Goal: Task Accomplishment & Management: Complete application form

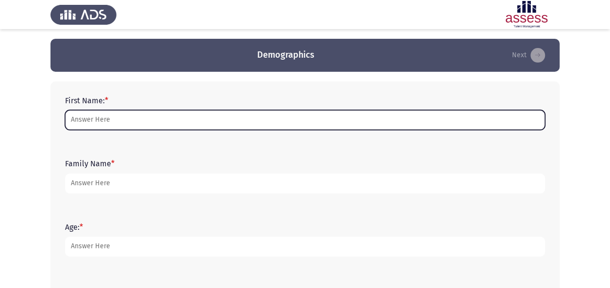
click at [130, 124] on input "First Name: *" at bounding box center [305, 120] width 480 height 20
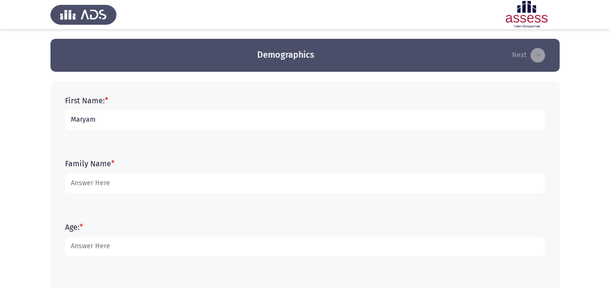
type input "Maryam"
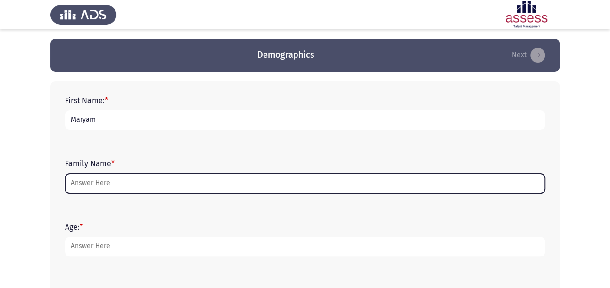
click at [155, 184] on input "Family Name *" at bounding box center [305, 184] width 480 height 20
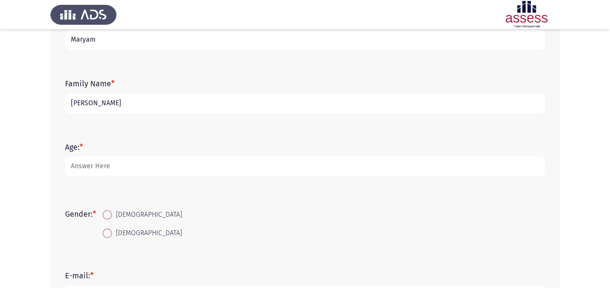
scroll to position [98, 0]
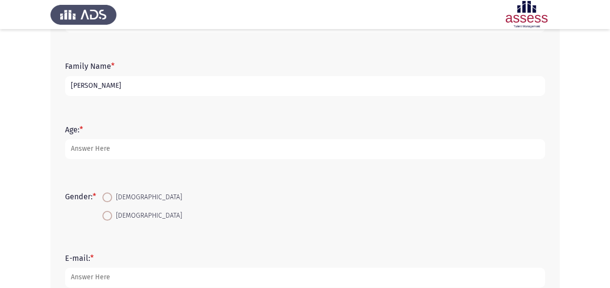
type input "[PERSON_NAME]"
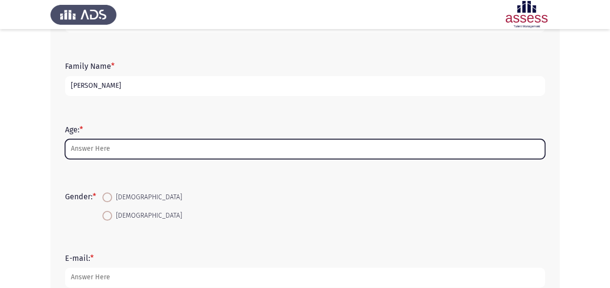
click at [99, 153] on input "Age: *" at bounding box center [305, 149] width 480 height 20
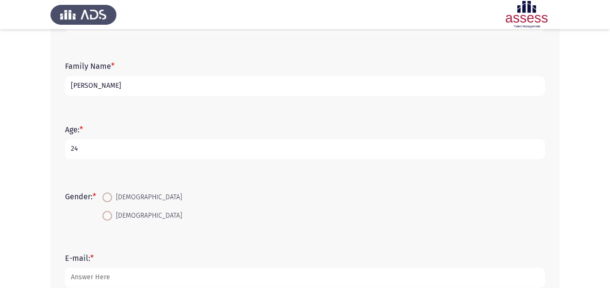
type input "24"
click at [131, 217] on span "[DEMOGRAPHIC_DATA]" at bounding box center [147, 216] width 70 height 12
click at [112, 217] on input "[DEMOGRAPHIC_DATA]" at bounding box center [107, 216] width 10 height 10
radio input "true"
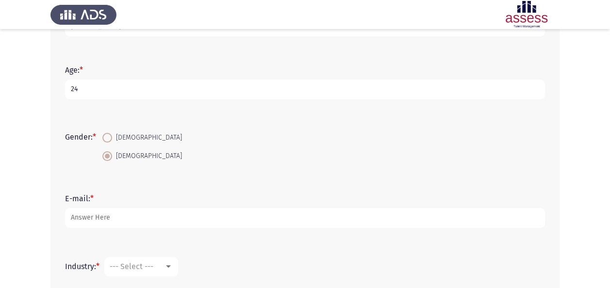
scroll to position [158, 0]
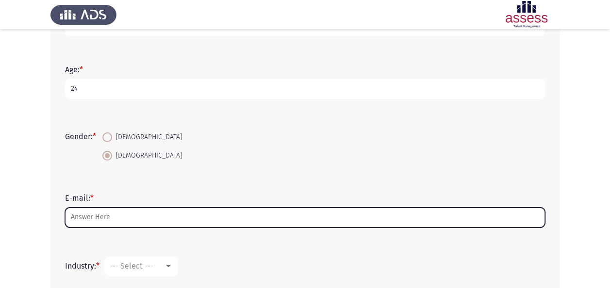
click at [131, 217] on input "E-mail: *" at bounding box center [305, 218] width 480 height 20
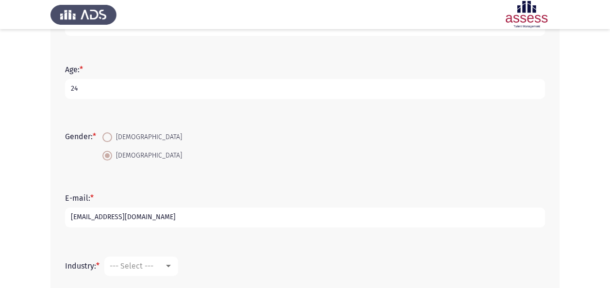
scroll to position [271, 0]
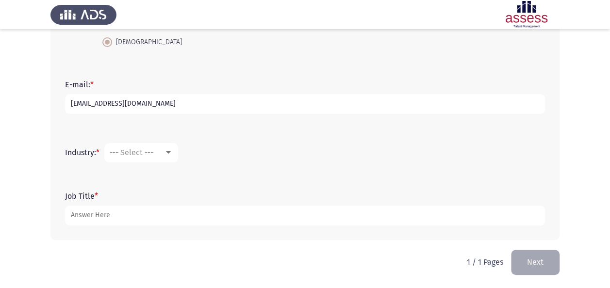
type input "[EMAIL_ADDRESS][DOMAIN_NAME]"
click at [140, 151] on span "--- Select ---" at bounding box center [132, 152] width 44 height 9
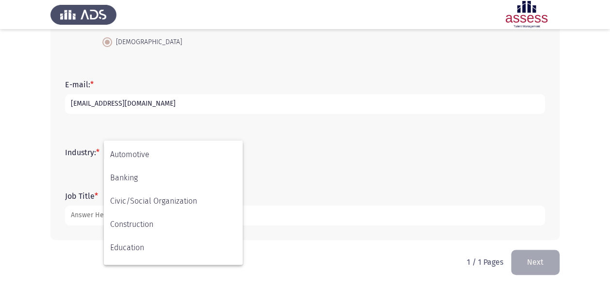
scroll to position [69, 0]
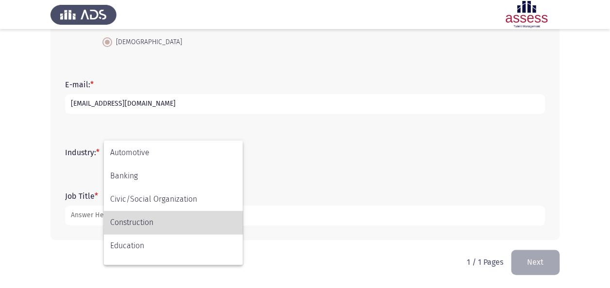
click at [164, 222] on span "Construction" at bounding box center [173, 222] width 126 height 23
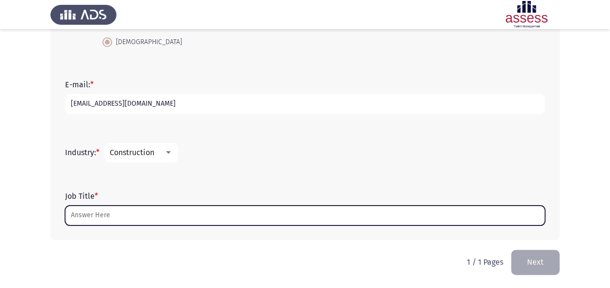
click at [164, 222] on input "Job Title *" at bounding box center [305, 216] width 480 height 20
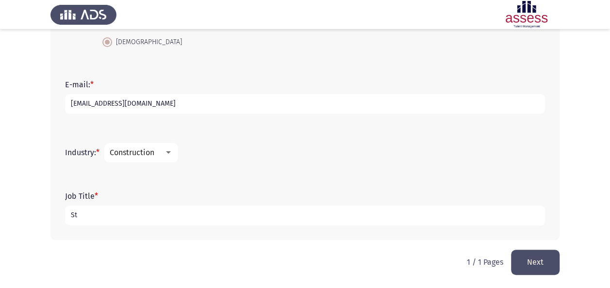
type input "S"
type input "Strategic HR Planning"
click at [539, 260] on button "Next" at bounding box center [535, 262] width 49 height 25
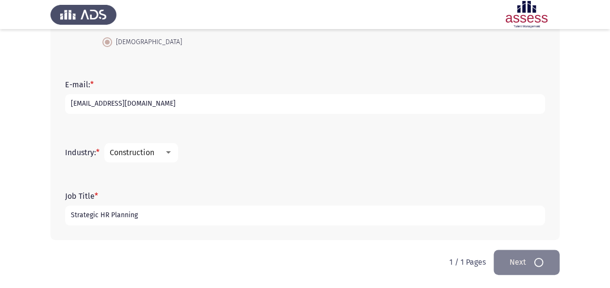
scroll to position [0, 0]
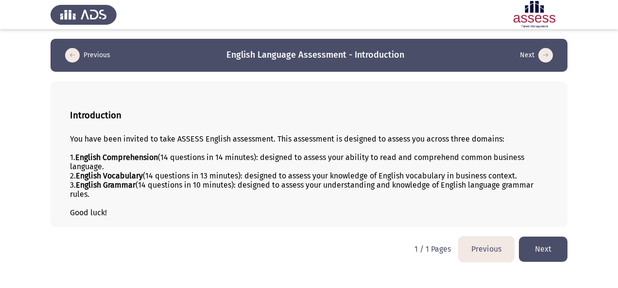
click at [539, 257] on button "Next" at bounding box center [543, 249] width 49 height 25
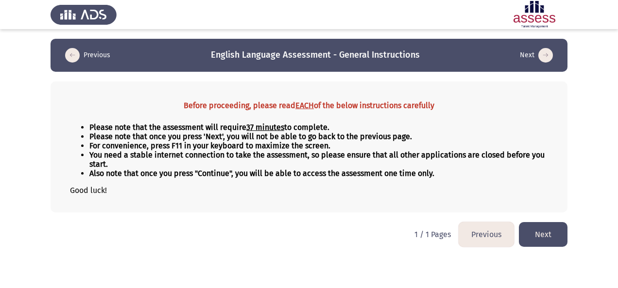
click at [540, 237] on button "Next" at bounding box center [543, 234] width 49 height 25
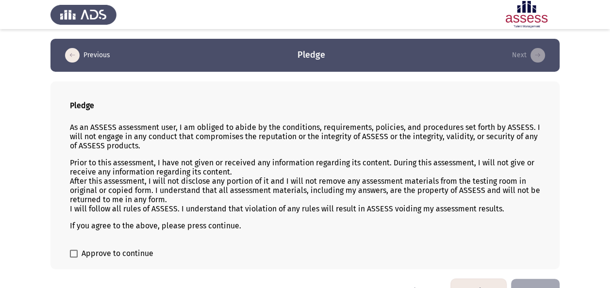
scroll to position [23, 0]
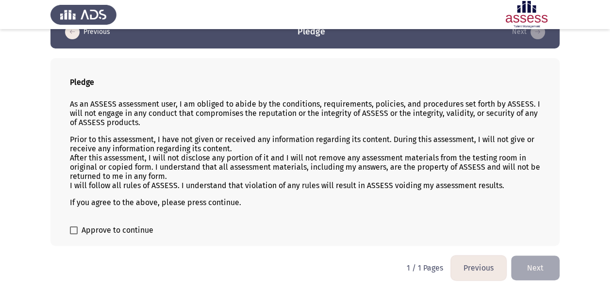
click at [80, 225] on label "Approve to continue" at bounding box center [112, 231] width 84 height 12
click at [74, 234] on input "Approve to continue" at bounding box center [73, 234] width 0 height 0
checkbox input "true"
click at [540, 264] on button "Next" at bounding box center [535, 268] width 49 height 25
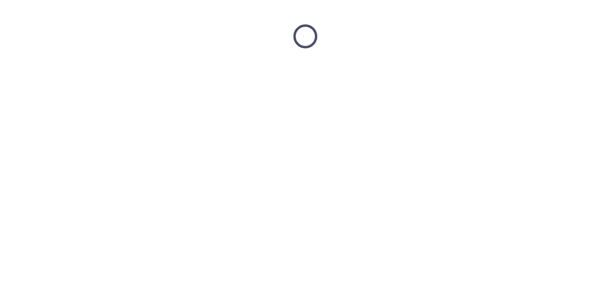
scroll to position [0, 0]
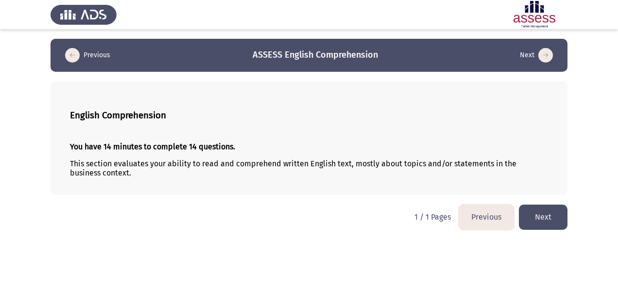
click at [558, 212] on button "Next" at bounding box center [543, 217] width 49 height 25
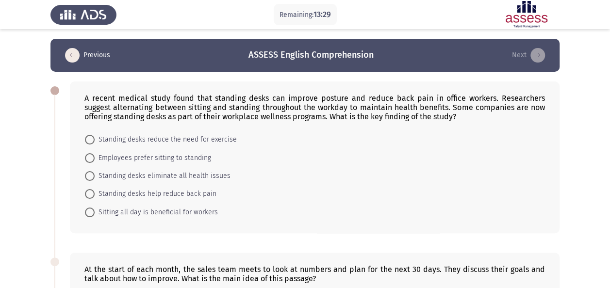
drag, startPoint x: 84, startPoint y: 93, endPoint x: 139, endPoint y: 173, distance: 96.8
click at [139, 173] on div "A recent medical study found that standing desks can improve posture and reduce…" at bounding box center [315, 158] width 490 height 152
click at [161, 132] on div "A recent medical study found that standing desks can improve posture and reduce…" at bounding box center [315, 158] width 490 height 152
click at [166, 119] on div "A recent medical study found that standing desks can improve posture and reduce…" at bounding box center [314, 108] width 461 height 28
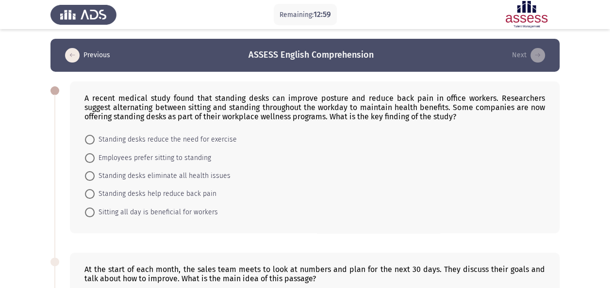
click at [166, 119] on div "A recent medical study found that standing desks can improve posture and reduce…" at bounding box center [314, 108] width 461 height 28
drag, startPoint x: 218, startPoint y: 206, endPoint x: 123, endPoint y: 111, distance: 134.6
click at [125, 131] on mat-radio-group "Standing desks reduce the need for exercise Employees prefer sitting to standin…" at bounding box center [312, 131] width 467 height 0
click at [122, 103] on div "A recent medical study found that standing desks can improve posture and reduce…" at bounding box center [314, 108] width 461 height 28
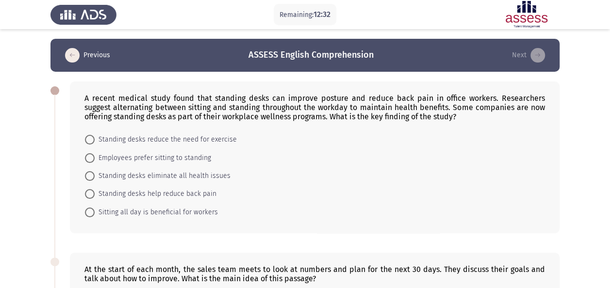
click at [122, 103] on div "A recent medical study found that standing desks can improve posture and reduce…" at bounding box center [314, 108] width 461 height 28
click at [170, 189] on span "Standing desks help reduce back pain" at bounding box center [156, 194] width 122 height 12
click at [95, 189] on input "Standing desks help reduce back pain" at bounding box center [90, 194] width 10 height 10
radio input "true"
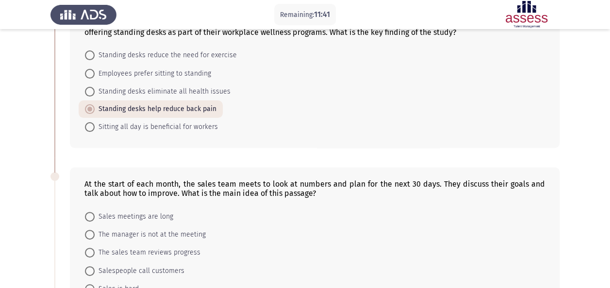
scroll to position [146, 0]
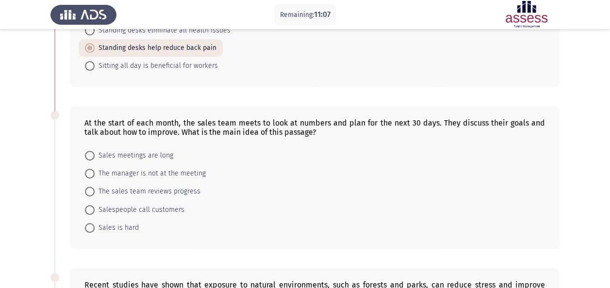
click at [123, 193] on span "The sales team reviews progress" at bounding box center [148, 192] width 106 height 12
click at [95, 193] on input "The sales team reviews progress" at bounding box center [90, 192] width 10 height 10
radio input "true"
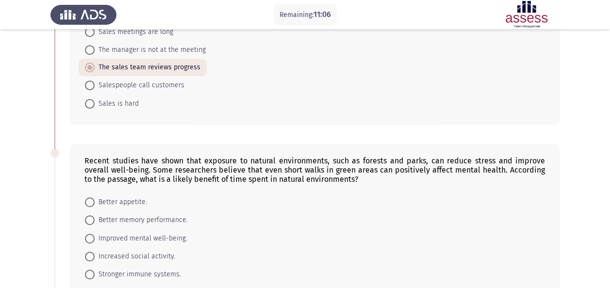
scroll to position [291, 0]
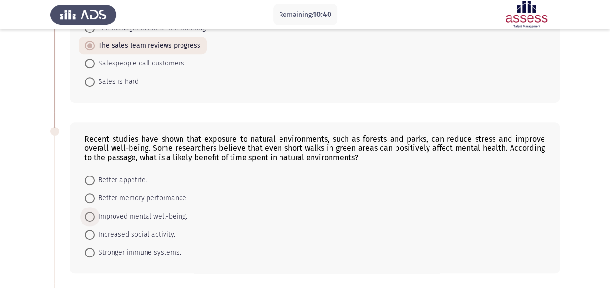
click at [155, 218] on span "Improved mental well-being." at bounding box center [141, 217] width 93 height 12
click at [95, 218] on input "Improved mental well-being." at bounding box center [90, 217] width 10 height 10
radio input "true"
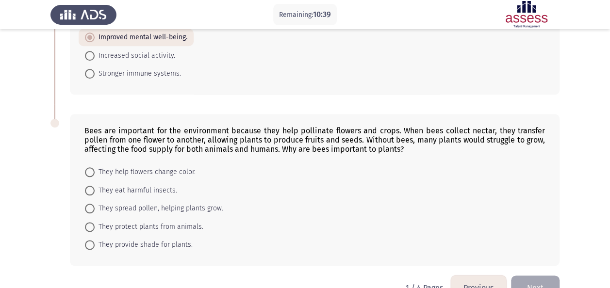
scroll to position [485, 0]
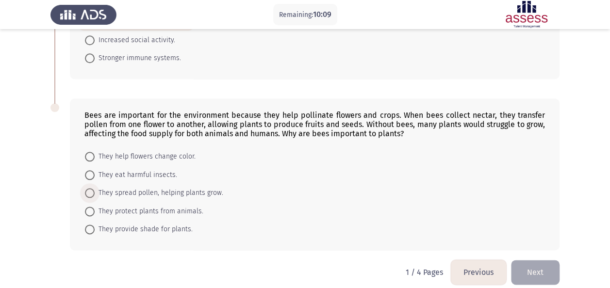
click at [169, 192] on span "They spread pollen, helping plants grow." at bounding box center [159, 193] width 129 height 12
click at [95, 192] on input "They spread pollen, helping plants grow." at bounding box center [90, 193] width 10 height 10
radio input "true"
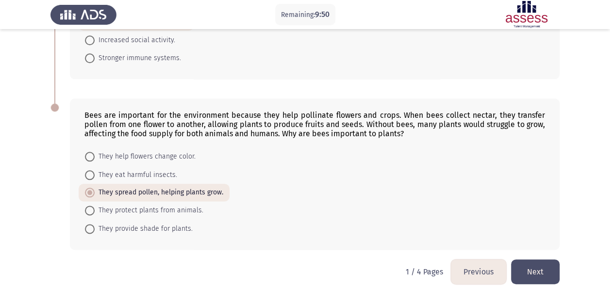
click at [552, 271] on button "Next" at bounding box center [535, 272] width 49 height 25
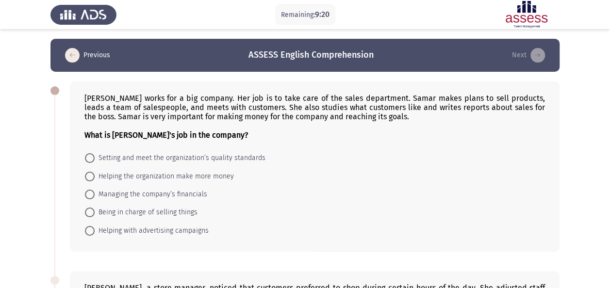
click at [176, 210] on span "Being in charge of selling things" at bounding box center [146, 213] width 103 height 12
click at [95, 210] on input "Being in charge of selling things" at bounding box center [90, 213] width 10 height 10
radio input "true"
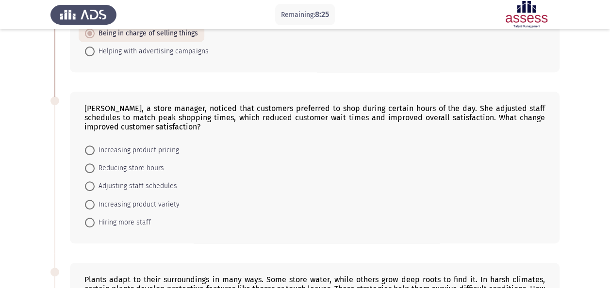
scroll to position [194, 0]
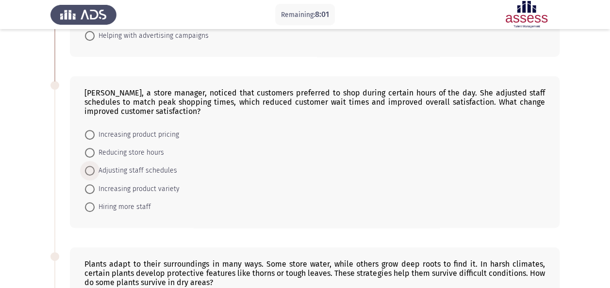
click at [116, 168] on span "Adjusting staff schedules" at bounding box center [136, 171] width 83 height 12
click at [95, 168] on input "Adjusting staff schedules" at bounding box center [90, 171] width 10 height 10
radio input "true"
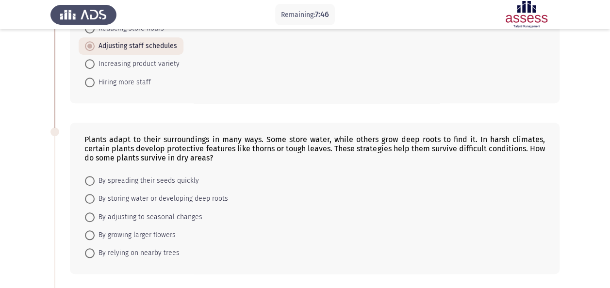
scroll to position [340, 0]
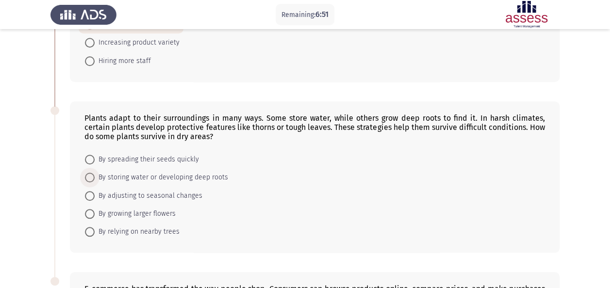
click at [173, 175] on span "By storing water or developing deep roots" at bounding box center [162, 178] width 134 height 12
click at [95, 175] on input "By storing water or developing deep roots" at bounding box center [90, 178] width 10 height 10
radio input "true"
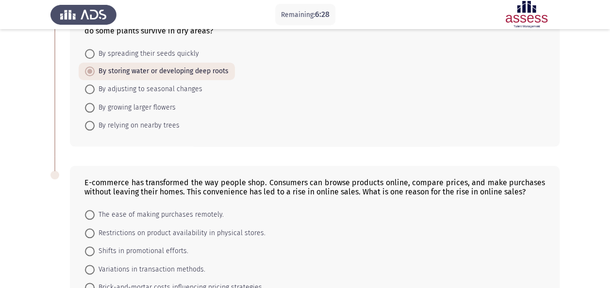
scroll to position [509, 0]
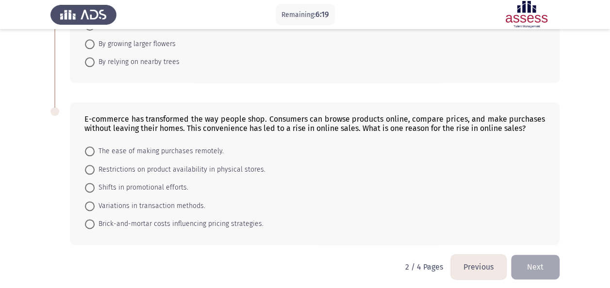
click at [122, 137] on div "E-commerce has transformed the way people shop. Consumers can browse products o…" at bounding box center [315, 173] width 490 height 143
click at [128, 146] on span "The ease of making purchases remotely." at bounding box center [159, 152] width 129 height 12
click at [95, 147] on input "The ease of making purchases remotely." at bounding box center [90, 152] width 10 height 10
radio input "true"
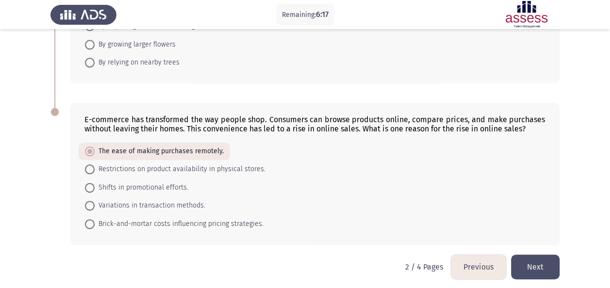
click at [527, 259] on button "Next" at bounding box center [535, 267] width 49 height 25
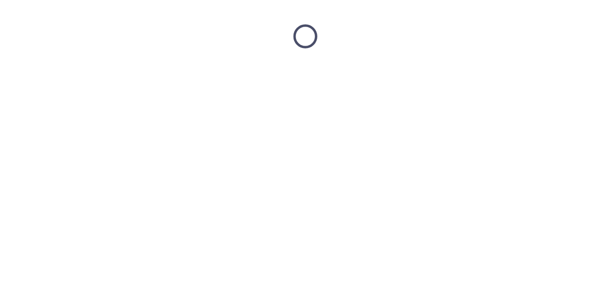
scroll to position [0, 0]
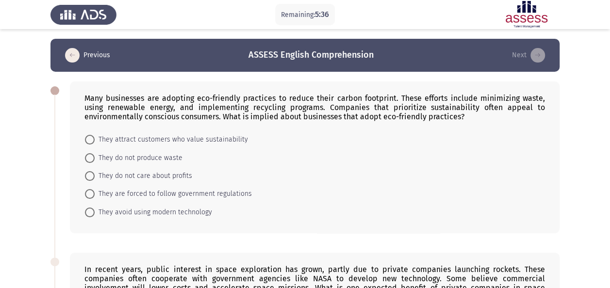
click at [164, 142] on span "They attract customers who value sustainability" at bounding box center [171, 140] width 153 height 12
click at [95, 142] on input "They attract customers who value sustainability" at bounding box center [90, 140] width 10 height 10
radio input "true"
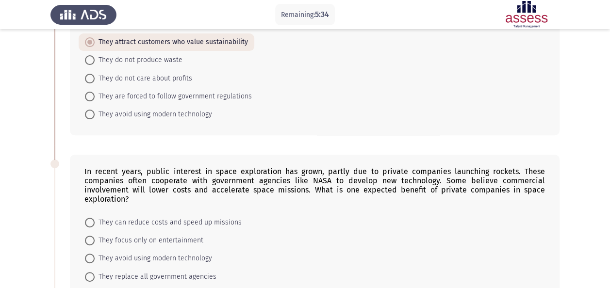
scroll to position [146, 0]
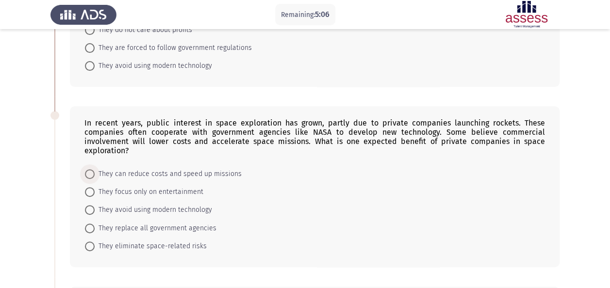
click at [153, 173] on span "They can reduce costs and speed up missions" at bounding box center [168, 174] width 147 height 12
click at [95, 173] on input "They can reduce costs and speed up missions" at bounding box center [90, 174] width 10 height 10
radio input "true"
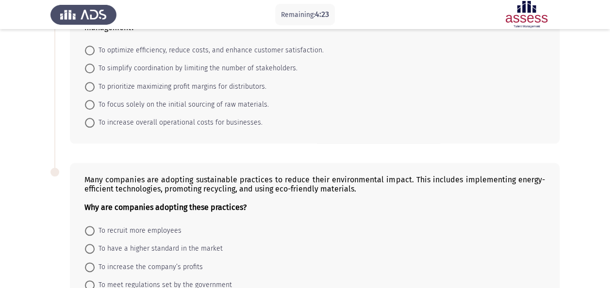
scroll to position [340, 0]
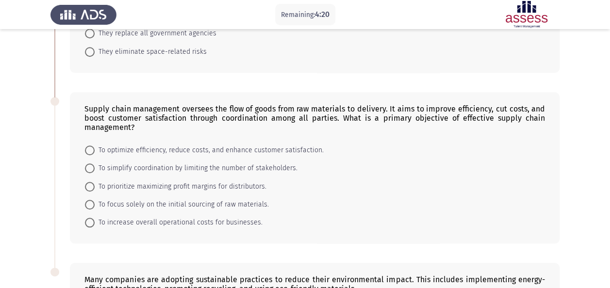
click at [250, 153] on mat-radio-button "To optimize efficiency, reduce costs, and enhance customer satisfaction." at bounding box center [204, 150] width 251 height 18
click at [256, 151] on span "To optimize efficiency, reduce costs, and enhance customer satisfaction." at bounding box center [209, 151] width 229 height 12
click at [95, 151] on input "To optimize efficiency, reduce costs, and enhance customer satisfaction." at bounding box center [90, 151] width 10 height 10
radio input "true"
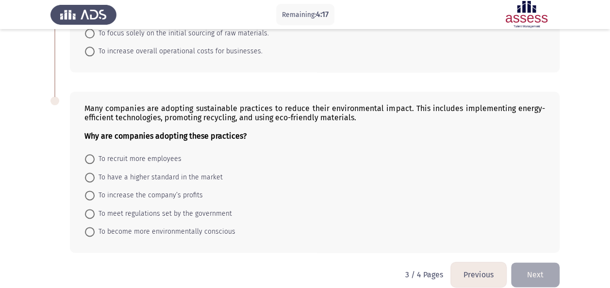
scroll to position [519, 0]
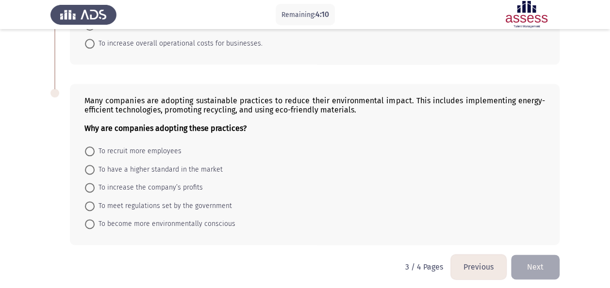
click at [188, 221] on span "To become more environmentally conscious" at bounding box center [165, 224] width 141 height 12
click at [95, 221] on input "To become more environmentally conscious" at bounding box center [90, 224] width 10 height 10
radio input "true"
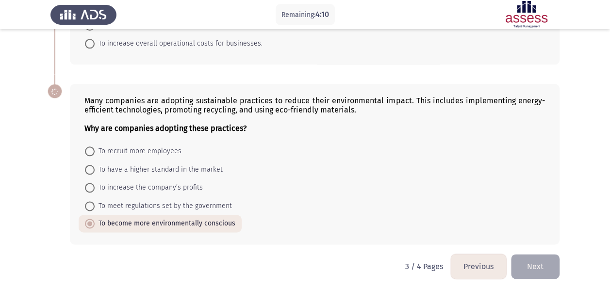
scroll to position [518, 0]
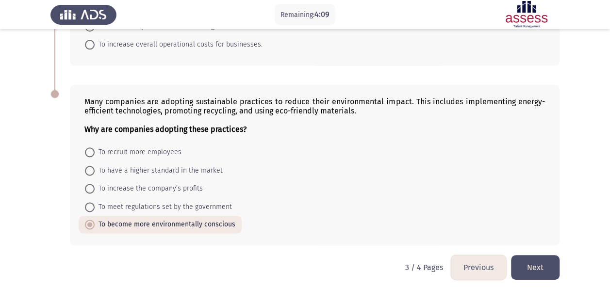
click at [546, 265] on button "Next" at bounding box center [535, 267] width 49 height 25
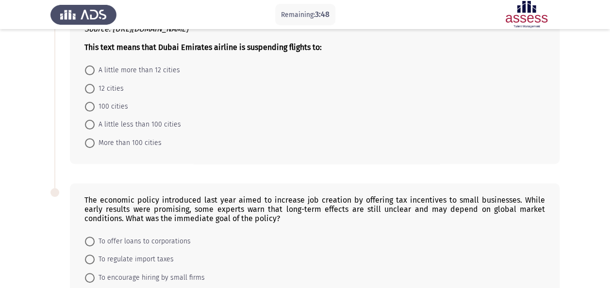
scroll to position [146, 0]
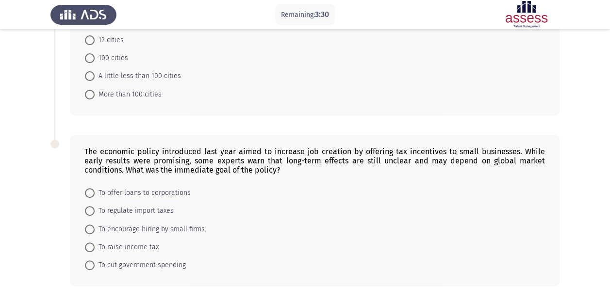
click at [147, 92] on span "More than 100 cities" at bounding box center [128, 95] width 67 height 12
click at [95, 92] on input "More than 100 cities" at bounding box center [90, 95] width 10 height 10
radio input "true"
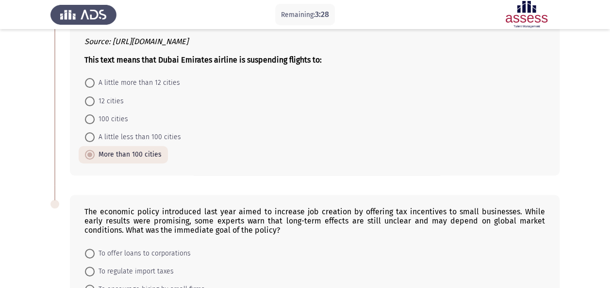
scroll to position [188, 0]
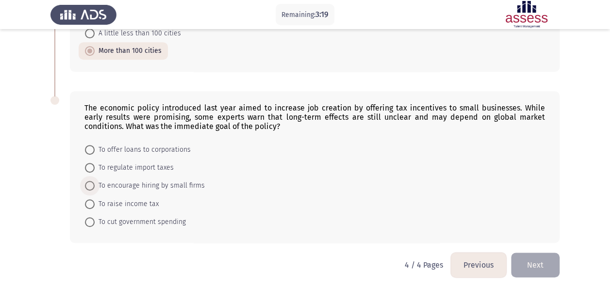
click at [153, 184] on span "To encourage hiring by small firms" at bounding box center [150, 186] width 110 height 12
click at [95, 184] on input "To encourage hiring by small firms" at bounding box center [90, 186] width 10 height 10
radio input "true"
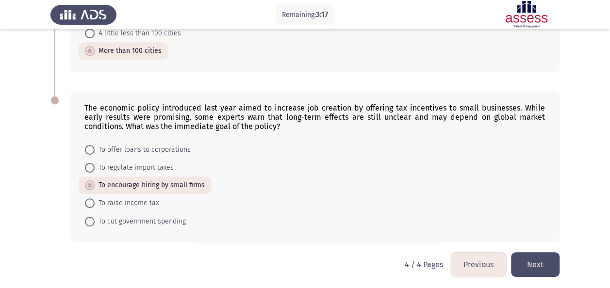
click at [541, 263] on button "Next" at bounding box center [535, 264] width 49 height 25
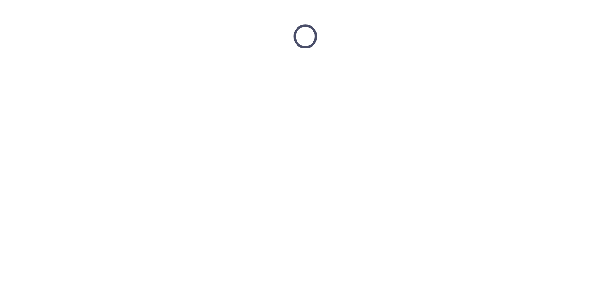
scroll to position [0, 0]
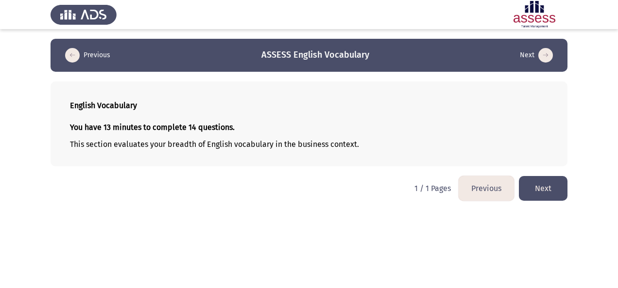
click at [561, 192] on button "Next" at bounding box center [543, 188] width 49 height 25
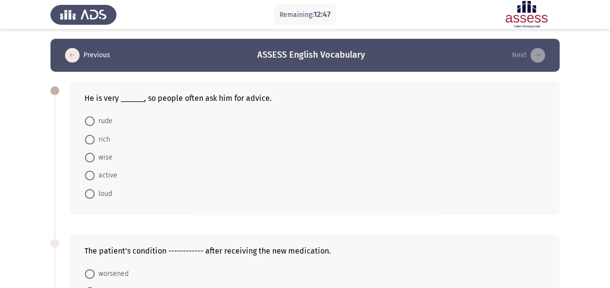
click at [101, 159] on span "wise" at bounding box center [104, 158] width 18 height 12
click at [95, 159] on input "wise" at bounding box center [90, 158] width 10 height 10
radio input "true"
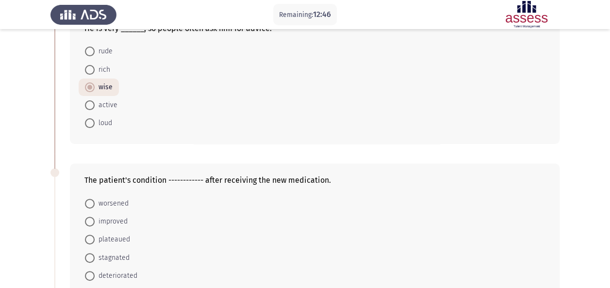
scroll to position [146, 0]
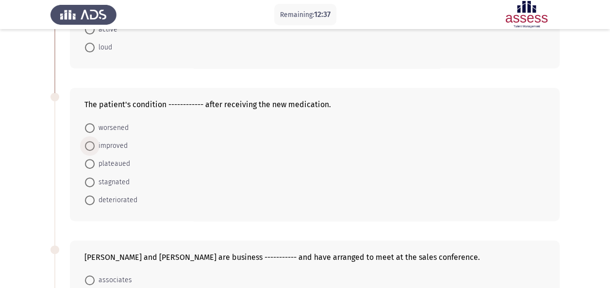
click at [114, 141] on span "improved" at bounding box center [111, 146] width 33 height 12
click at [95, 141] on input "improved" at bounding box center [90, 146] width 10 height 10
radio input "true"
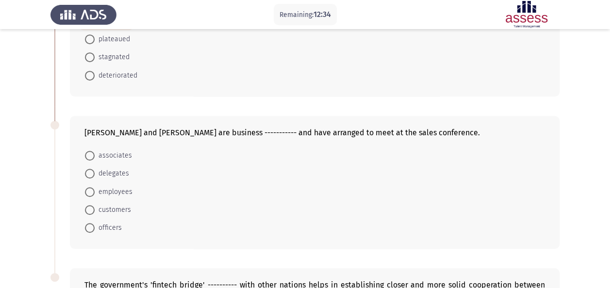
scroll to position [291, 0]
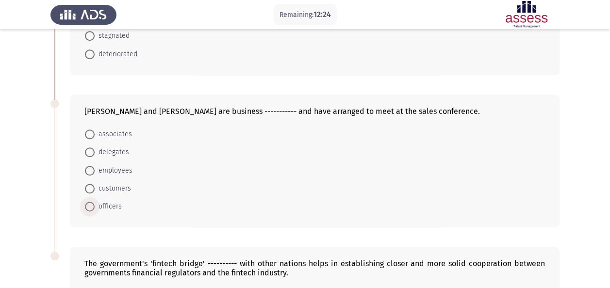
click at [120, 201] on span "officers" at bounding box center [108, 207] width 27 height 12
click at [95, 202] on input "officers" at bounding box center [90, 207] width 10 height 10
radio input "true"
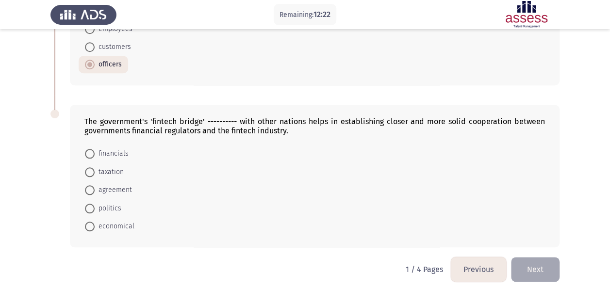
scroll to position [437, 0]
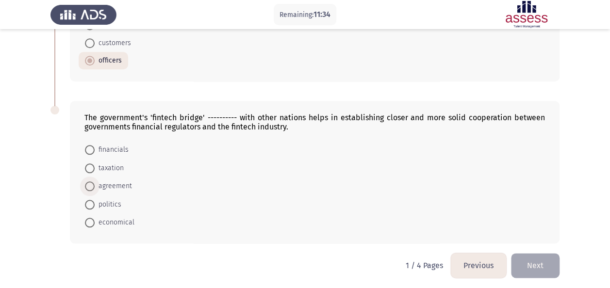
click at [107, 186] on span "agreement" at bounding box center [113, 187] width 37 height 12
click at [95, 186] on input "agreement" at bounding box center [90, 187] width 10 height 10
radio input "true"
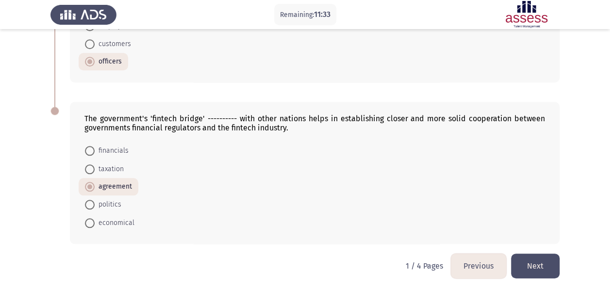
click at [519, 264] on button "Next" at bounding box center [535, 266] width 49 height 25
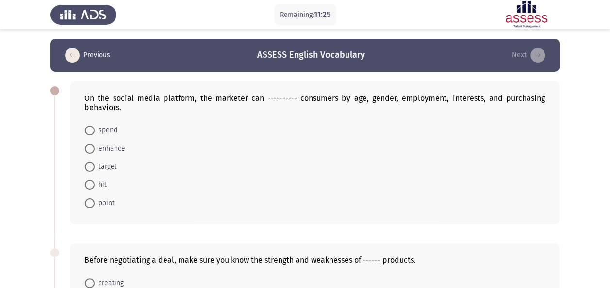
click at [108, 172] on mat-radio-button "target" at bounding box center [101, 167] width 45 height 18
click at [94, 163] on span at bounding box center [90, 167] width 10 height 10
click at [94, 163] on input "target" at bounding box center [90, 167] width 10 height 10
radio input "true"
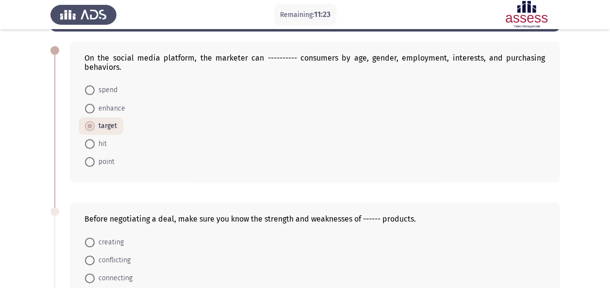
scroll to position [97, 0]
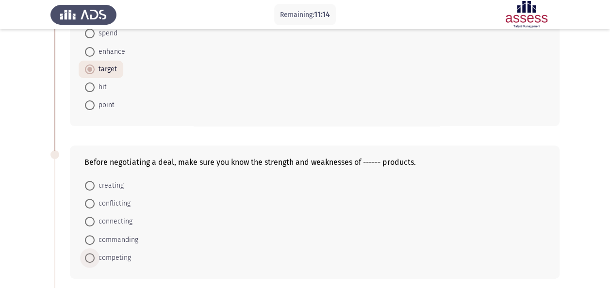
click at [118, 259] on span "competing" at bounding box center [113, 258] width 36 height 12
click at [95, 259] on input "competing" at bounding box center [90, 258] width 10 height 10
radio input "true"
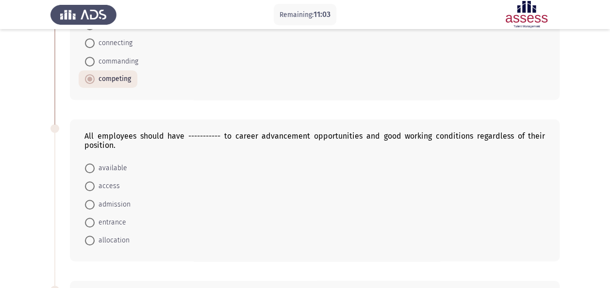
scroll to position [291, 0]
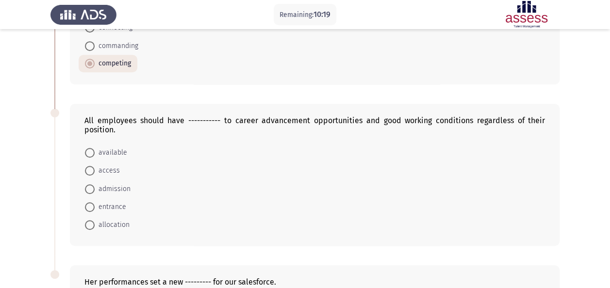
click at [110, 171] on span "access" at bounding box center [107, 171] width 25 height 12
click at [95, 171] on input "access" at bounding box center [90, 171] width 10 height 10
radio input "true"
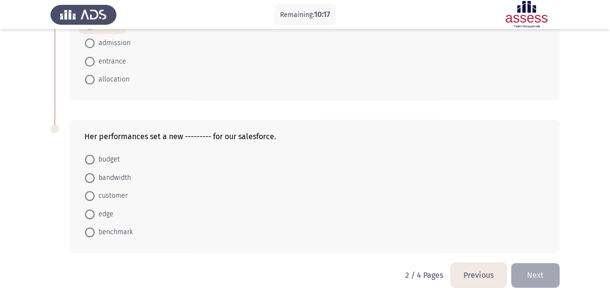
scroll to position [437, 0]
click at [132, 228] on span "benchmark" at bounding box center [114, 232] width 38 height 12
click at [95, 228] on input "benchmark" at bounding box center [90, 232] width 10 height 10
radio input "true"
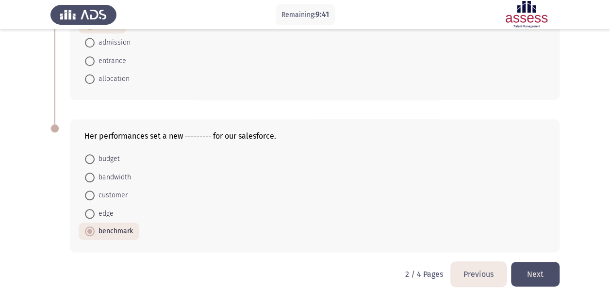
click at [534, 272] on button "Next" at bounding box center [535, 274] width 49 height 25
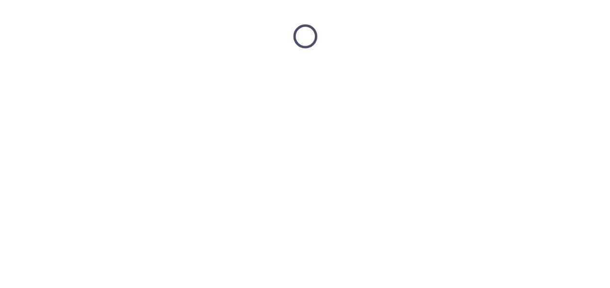
scroll to position [0, 0]
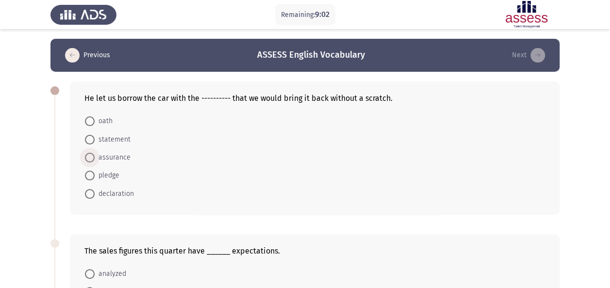
click at [97, 158] on span "assurance" at bounding box center [113, 158] width 36 height 12
click at [95, 158] on input "assurance" at bounding box center [90, 158] width 10 height 10
radio input "true"
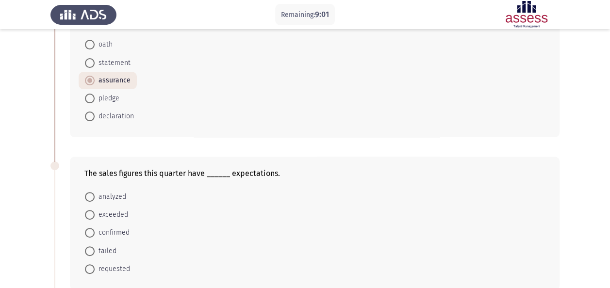
scroll to position [97, 0]
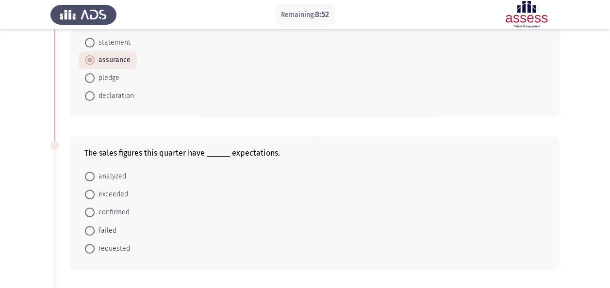
click at [120, 194] on span "exceeded" at bounding box center [111, 195] width 33 height 12
click at [95, 194] on input "exceeded" at bounding box center [90, 195] width 10 height 10
radio input "true"
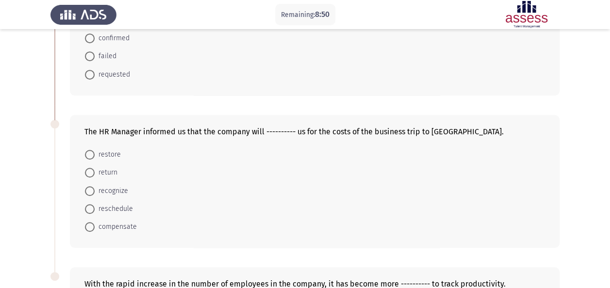
scroll to position [291, 0]
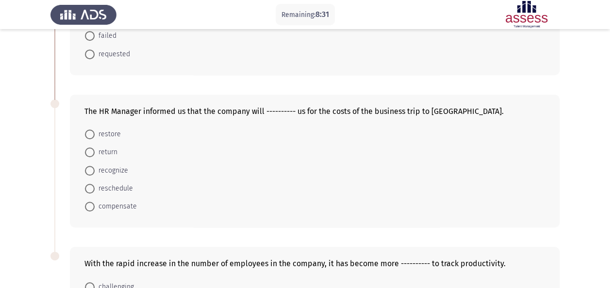
click at [115, 167] on span "recognize" at bounding box center [111, 171] width 33 height 12
click at [95, 167] on input "recognize" at bounding box center [90, 171] width 10 height 10
radio input "true"
click at [128, 201] on span "compensate" at bounding box center [116, 207] width 42 height 12
click at [95, 201] on input "compensate" at bounding box center [90, 206] width 10 height 10
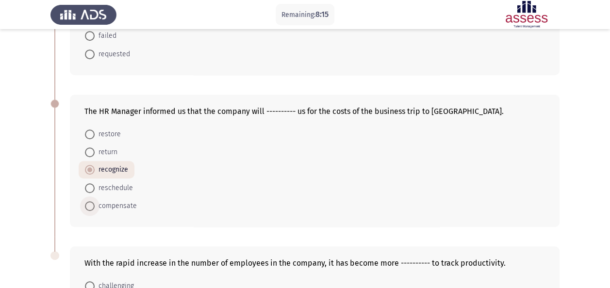
radio input "true"
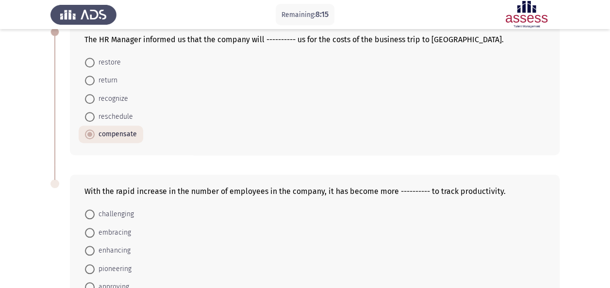
scroll to position [388, 0]
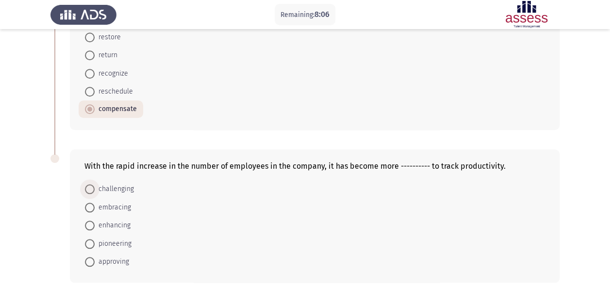
click at [123, 186] on span "challenging" at bounding box center [114, 190] width 39 height 12
click at [95, 186] on input "challenging" at bounding box center [90, 189] width 10 height 10
radio input "true"
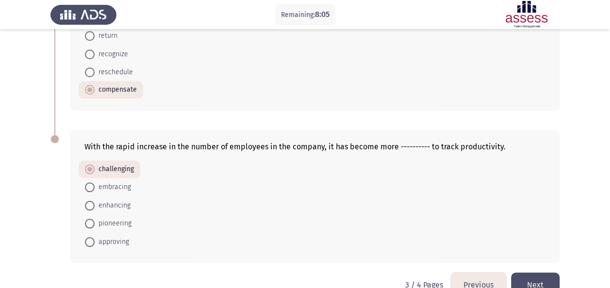
scroll to position [427, 0]
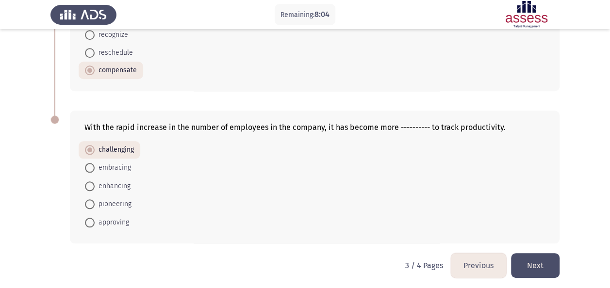
click at [543, 263] on button "Next" at bounding box center [535, 265] width 49 height 25
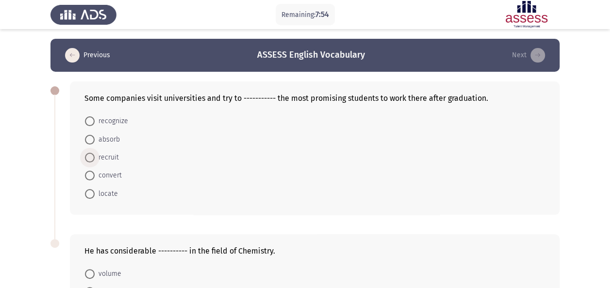
click at [107, 157] on span "recruit" at bounding box center [107, 158] width 24 height 12
click at [95, 157] on input "recruit" at bounding box center [90, 158] width 10 height 10
radio input "true"
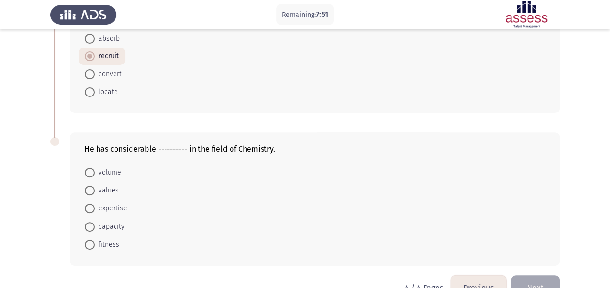
scroll to position [125, 0]
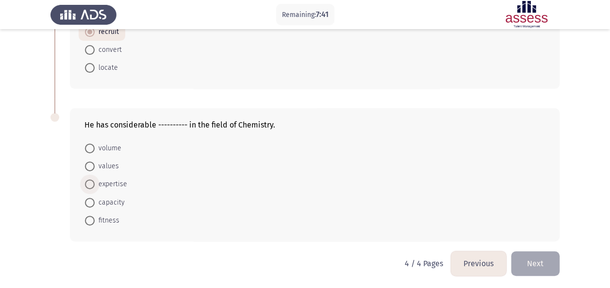
click at [112, 184] on span "expertise" at bounding box center [111, 185] width 33 height 12
click at [95, 184] on input "expertise" at bounding box center [90, 185] width 10 height 10
radio input "true"
click at [532, 261] on button "Next" at bounding box center [535, 263] width 49 height 25
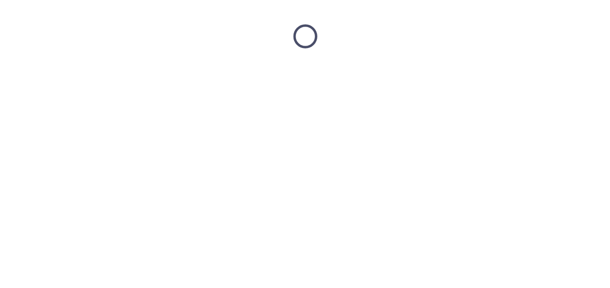
scroll to position [0, 0]
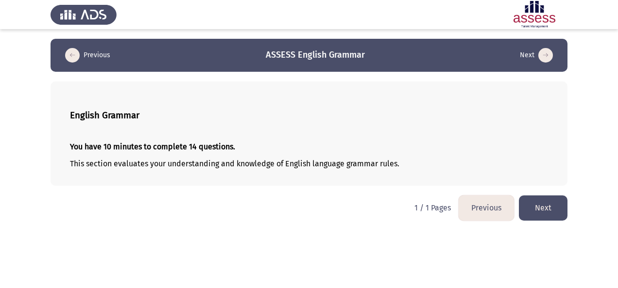
click at [543, 216] on button "Next" at bounding box center [543, 208] width 49 height 25
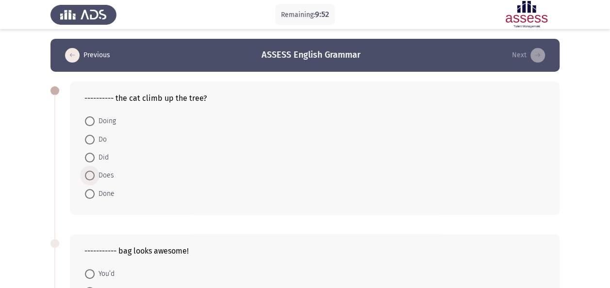
click at [111, 170] on span "Does" at bounding box center [104, 176] width 19 height 12
click at [95, 171] on input "Does" at bounding box center [90, 176] width 10 height 10
radio input "true"
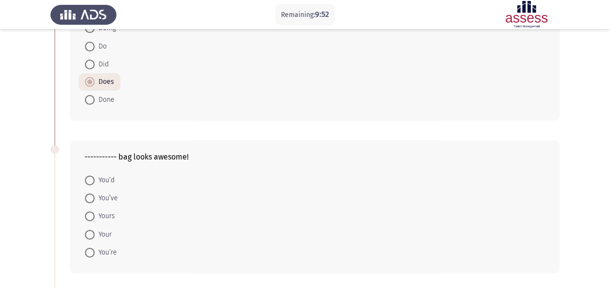
scroll to position [97, 0]
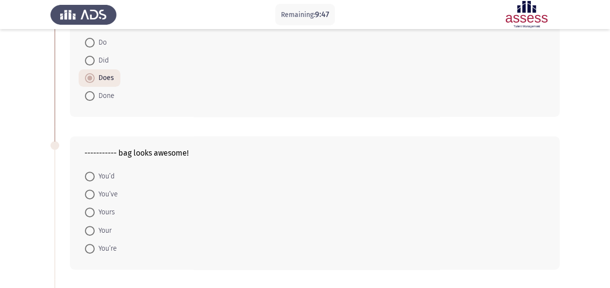
click at [107, 228] on span "Your" at bounding box center [103, 231] width 17 height 12
click at [95, 228] on input "Your" at bounding box center [90, 231] width 10 height 10
radio input "true"
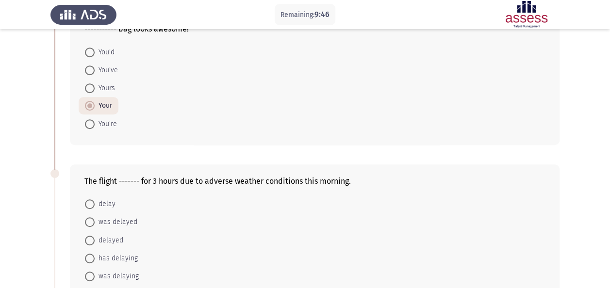
scroll to position [243, 0]
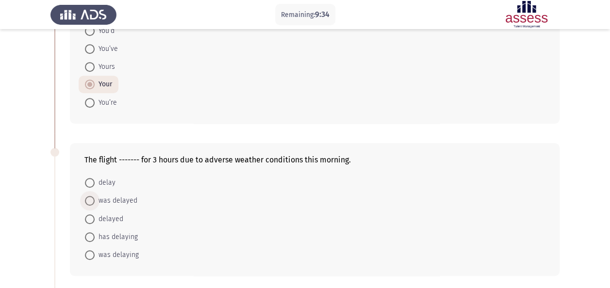
click at [122, 200] on span "was delayed" at bounding box center [116, 201] width 43 height 12
click at [95, 200] on input "was delayed" at bounding box center [90, 201] width 10 height 10
radio input "true"
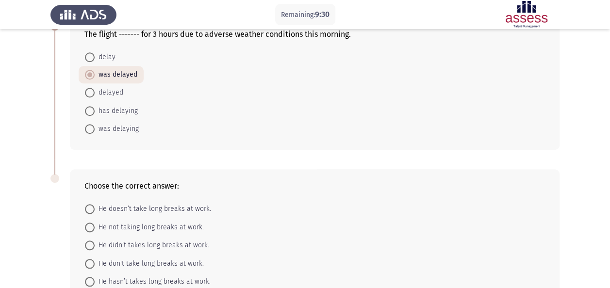
scroll to position [388, 0]
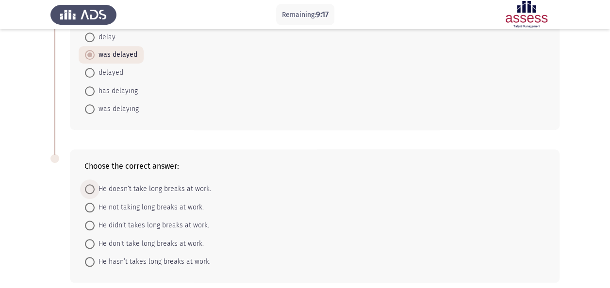
click at [130, 187] on span "He doesn’t take long breaks at work." at bounding box center [153, 190] width 117 height 12
click at [95, 187] on input "He doesn’t take long breaks at work." at bounding box center [90, 189] width 10 height 10
radio input "true"
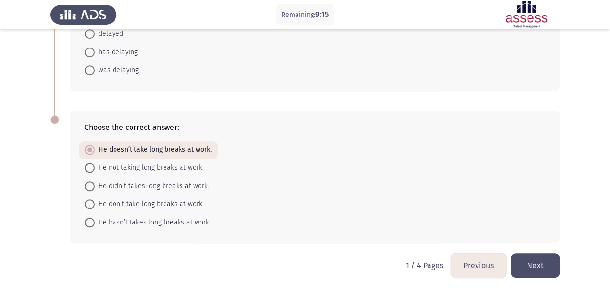
click at [549, 271] on button "Next" at bounding box center [535, 265] width 49 height 25
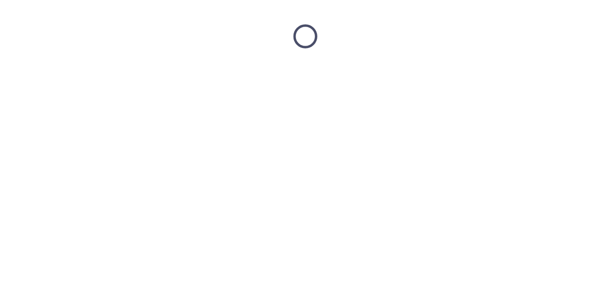
scroll to position [0, 0]
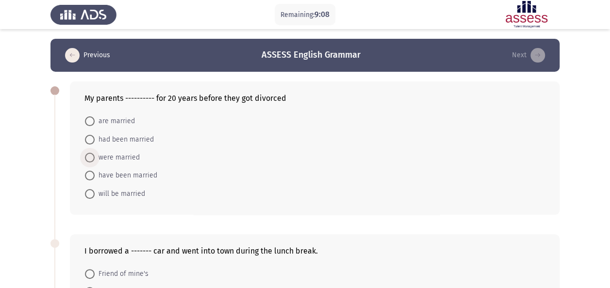
click at [127, 159] on span "were married" at bounding box center [117, 158] width 45 height 12
click at [95, 159] on input "were married" at bounding box center [90, 158] width 10 height 10
radio input "true"
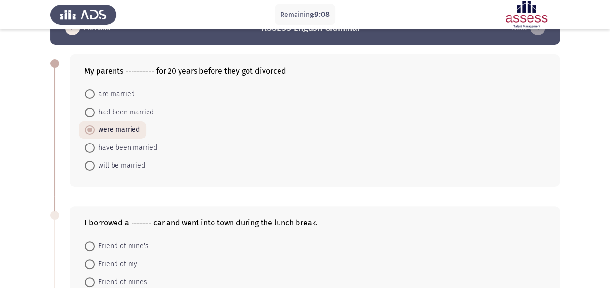
scroll to position [97, 0]
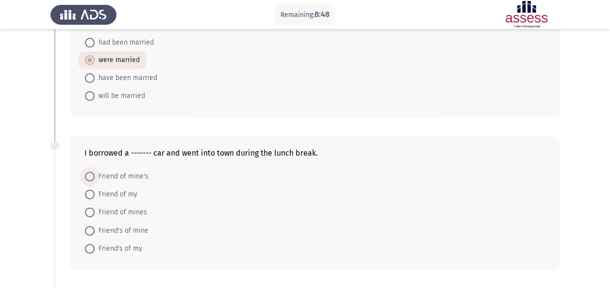
click at [123, 177] on span "Friend of mine's" at bounding box center [122, 177] width 54 height 12
click at [95, 177] on input "Friend of mine's" at bounding box center [90, 177] width 10 height 10
radio input "true"
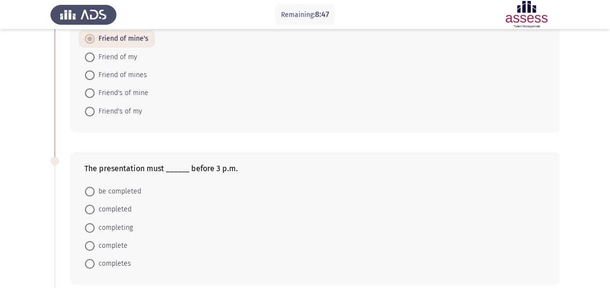
scroll to position [243, 0]
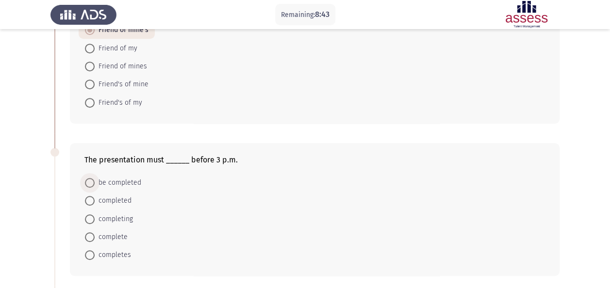
click at [121, 184] on span "be completed" at bounding box center [118, 183] width 47 height 12
click at [95, 184] on input "be completed" at bounding box center [90, 183] width 10 height 10
radio input "true"
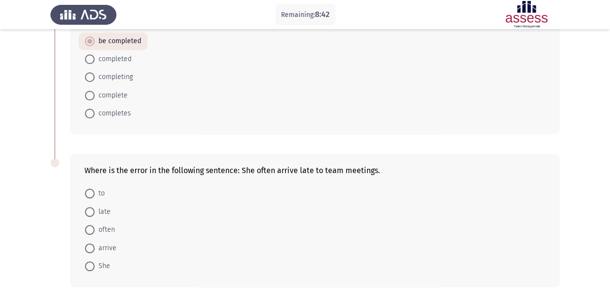
scroll to position [388, 0]
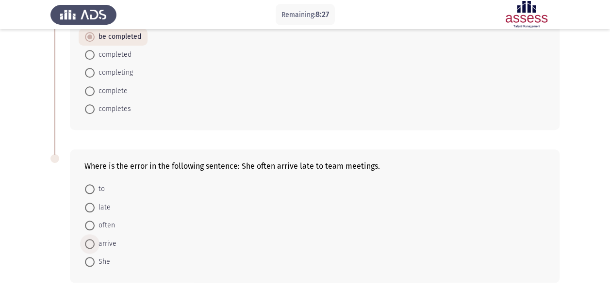
click at [113, 238] on span "arrive" at bounding box center [106, 244] width 22 height 12
click at [95, 239] on input "arrive" at bounding box center [90, 244] width 10 height 10
radio input "true"
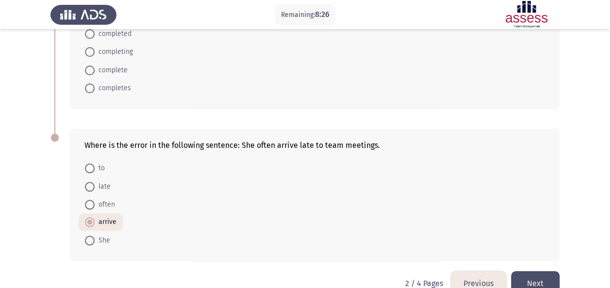
scroll to position [427, 0]
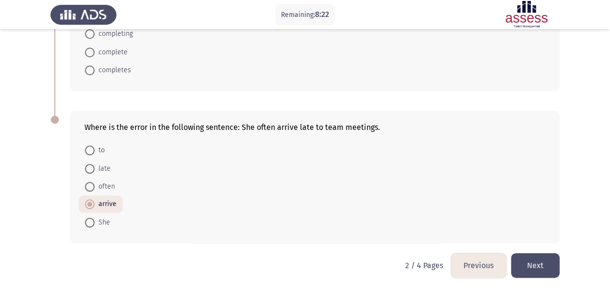
click at [537, 262] on button "Next" at bounding box center [535, 265] width 49 height 25
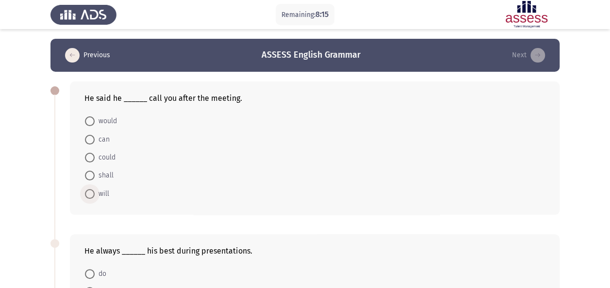
click at [93, 193] on span at bounding box center [90, 194] width 10 height 10
click at [93, 193] on input "will" at bounding box center [90, 194] width 10 height 10
radio input "true"
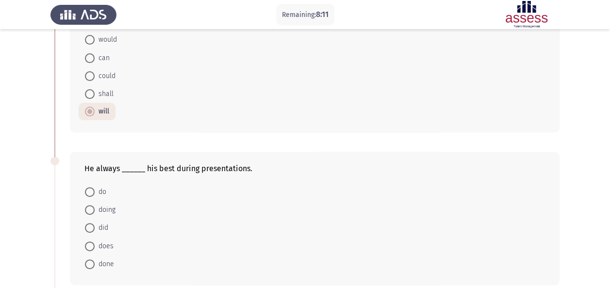
scroll to position [97, 0]
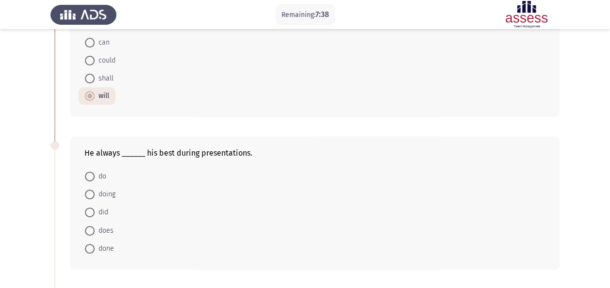
click at [96, 230] on span "does" at bounding box center [104, 231] width 19 height 12
click at [95, 230] on input "does" at bounding box center [90, 231] width 10 height 10
radio input "true"
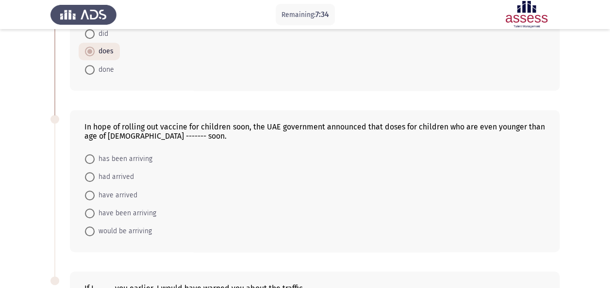
scroll to position [291, 0]
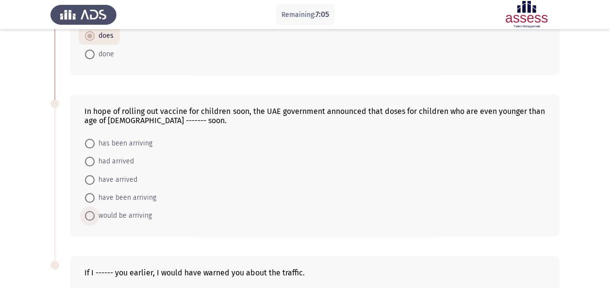
click at [117, 215] on span "would be arriving" at bounding box center [123, 216] width 57 height 12
click at [95, 215] on input "would be arriving" at bounding box center [90, 216] width 10 height 10
radio input "true"
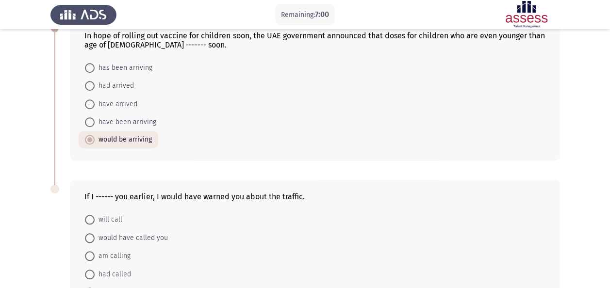
scroll to position [437, 0]
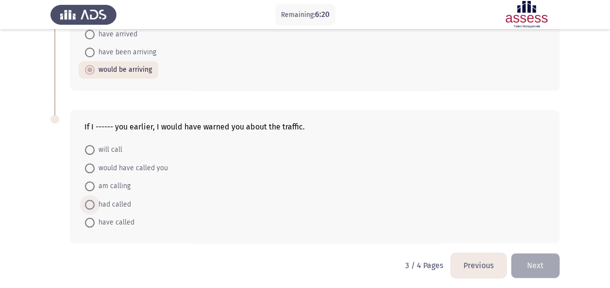
click at [121, 205] on span "had called" at bounding box center [113, 205] width 36 height 12
click at [95, 205] on input "had called" at bounding box center [90, 205] width 10 height 10
radio input "true"
click at [539, 268] on button "Next" at bounding box center [535, 266] width 49 height 25
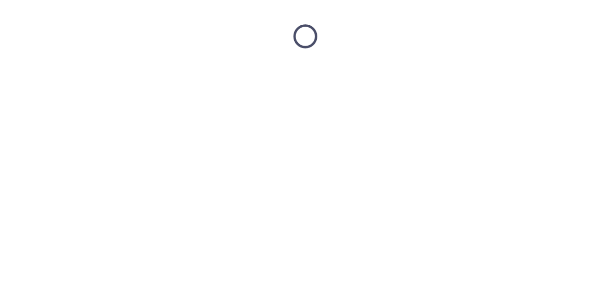
scroll to position [0, 0]
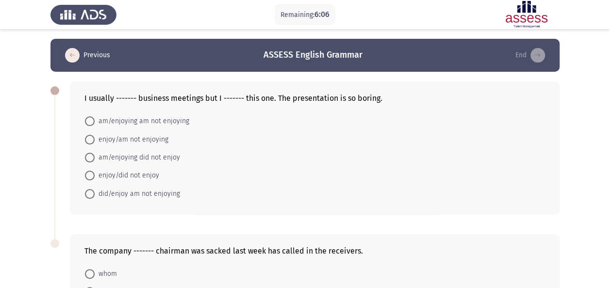
click at [117, 140] on span "enjoy/am not enjoying" at bounding box center [132, 140] width 74 height 12
click at [95, 140] on input "enjoy/am not enjoying" at bounding box center [90, 140] width 10 height 10
radio input "true"
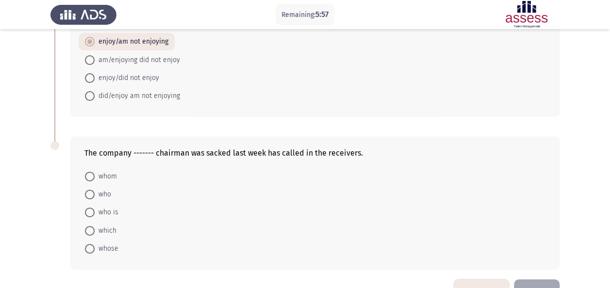
scroll to position [125, 0]
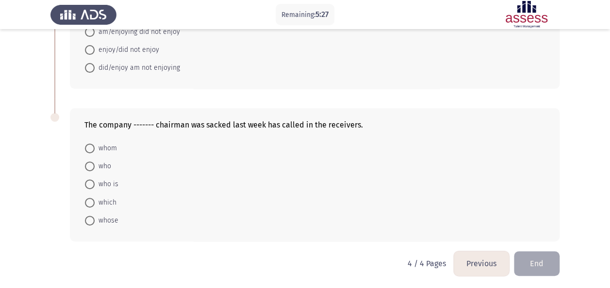
click at [105, 219] on span "whose" at bounding box center [107, 221] width 24 height 12
click at [95, 219] on input "whose" at bounding box center [90, 221] width 10 height 10
radio input "true"
click at [542, 259] on button "End" at bounding box center [537, 263] width 46 height 25
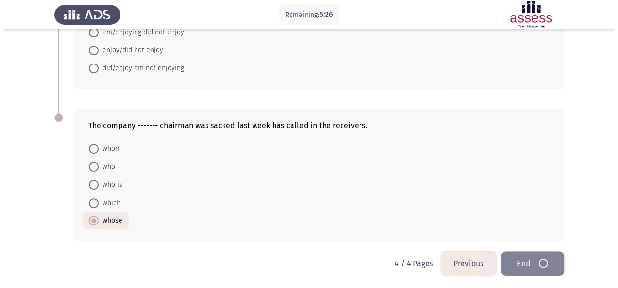
scroll to position [0, 0]
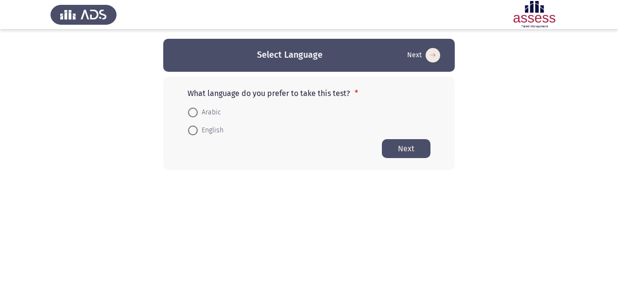
click at [220, 129] on span "English" at bounding box center [211, 131] width 26 height 12
click at [198, 129] on input "English" at bounding box center [193, 131] width 10 height 10
radio input "true"
click at [410, 145] on button "Next" at bounding box center [406, 148] width 49 height 19
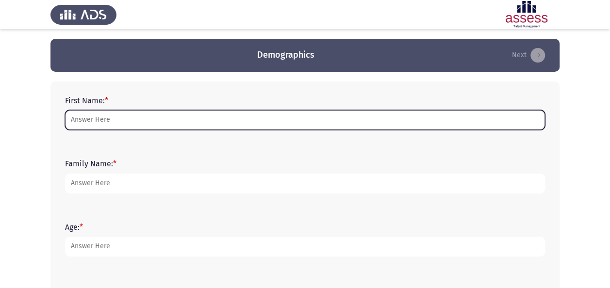
click at [210, 128] on input "First Name: *" at bounding box center [305, 120] width 480 height 20
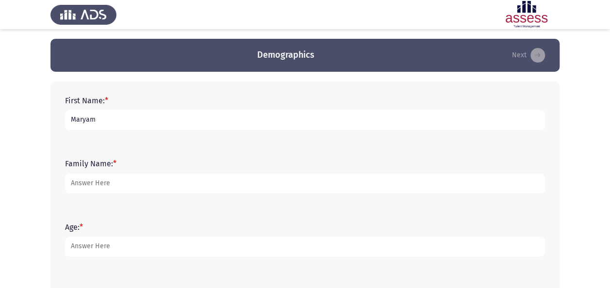
type input "Maryam"
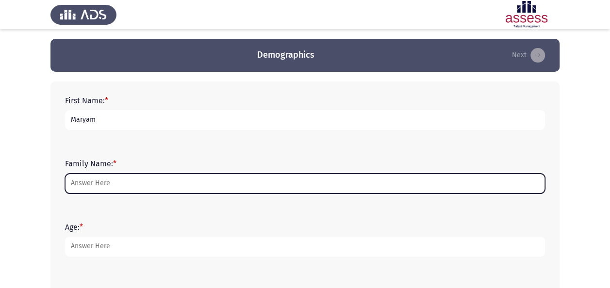
click at [228, 189] on input "Family Name: *" at bounding box center [305, 184] width 480 height 20
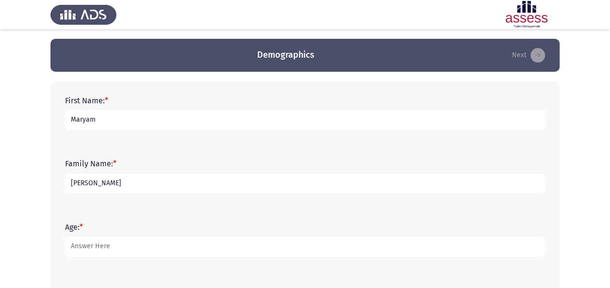
type input "[PERSON_NAME]"
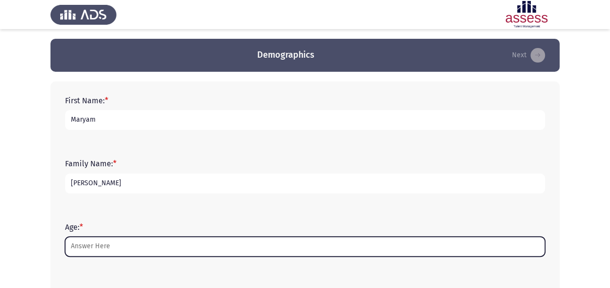
click at [202, 237] on input "Age: *" at bounding box center [305, 247] width 480 height 20
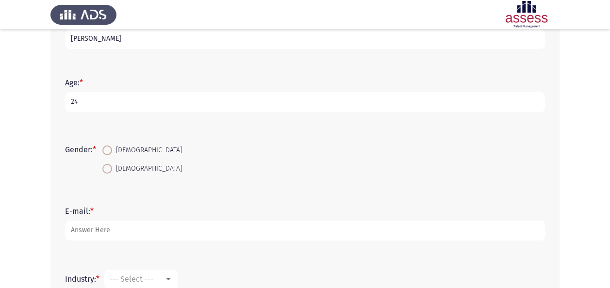
scroll to position [144, 0]
type input "24"
click at [120, 174] on span "[DEMOGRAPHIC_DATA]" at bounding box center [147, 170] width 70 height 12
click at [112, 174] on input "[DEMOGRAPHIC_DATA]" at bounding box center [107, 170] width 10 height 10
radio input "true"
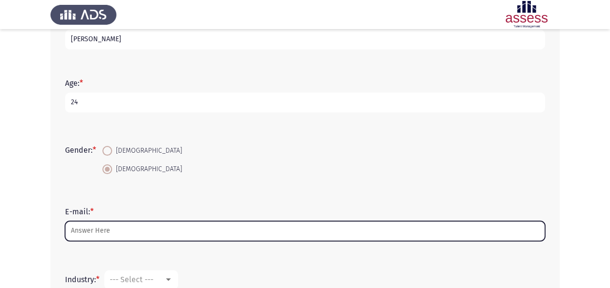
click at [117, 238] on input "E-mail: *" at bounding box center [305, 231] width 480 height 20
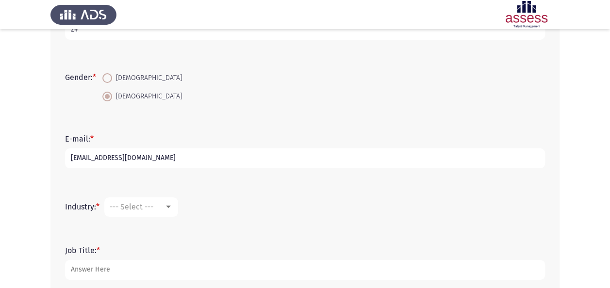
scroll to position [222, 0]
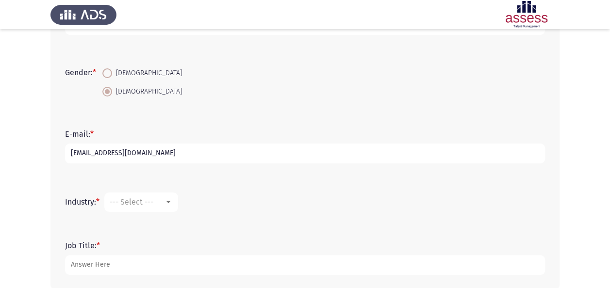
type input "[EMAIL_ADDRESS][DOMAIN_NAME]"
click at [151, 202] on span "--- Select ---" at bounding box center [132, 202] width 44 height 9
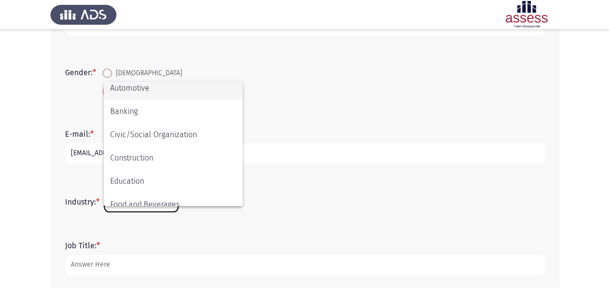
scroll to position [76, 0]
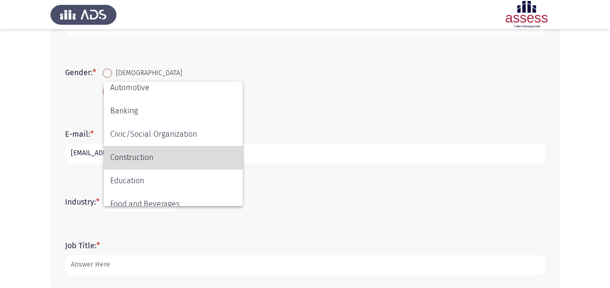
click at [127, 152] on span "Construction" at bounding box center [173, 157] width 126 height 23
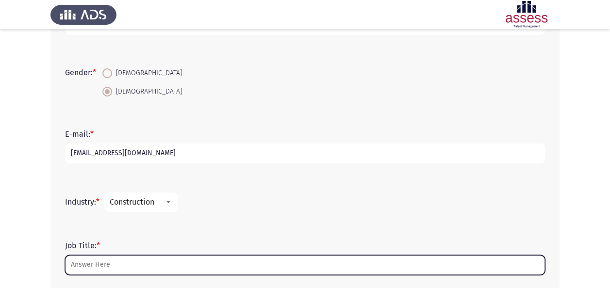
click at [101, 262] on input "Job Title: *" at bounding box center [305, 265] width 480 height 20
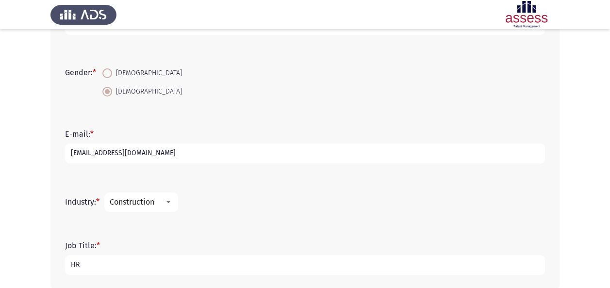
type input "H"
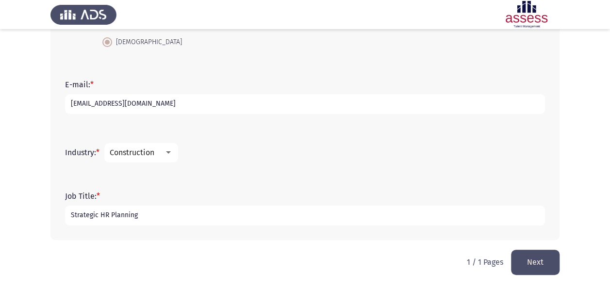
type input "Strategic HR Planning"
click at [516, 258] on button "Next" at bounding box center [535, 262] width 49 height 25
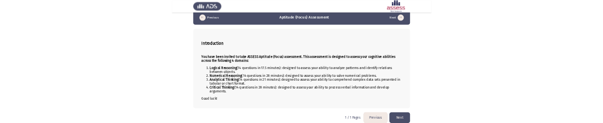
scroll to position [22, 0]
